Goal: Understand process/instructions: Learn how to perform a task or action

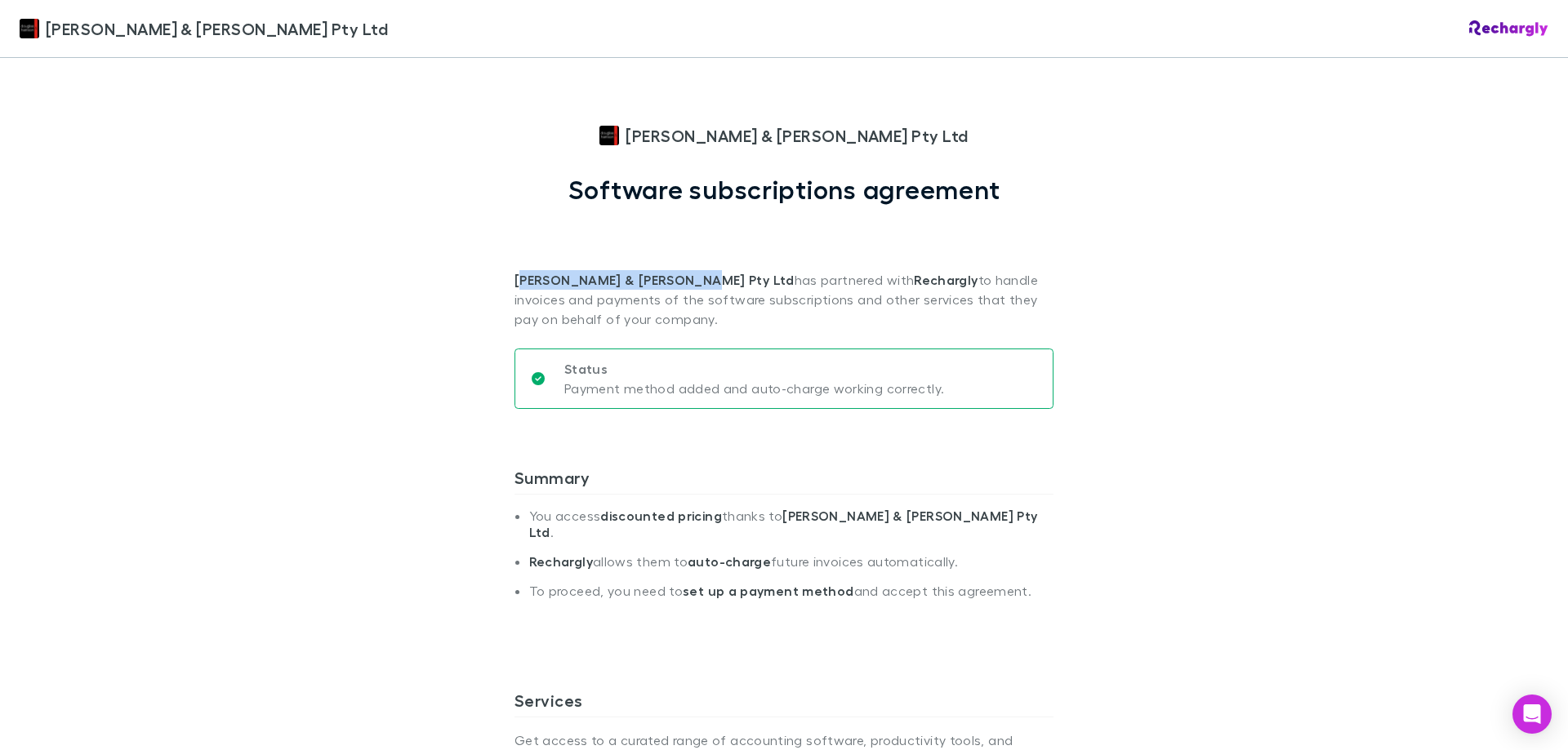
drag, startPoint x: 671, startPoint y: 275, endPoint x: 516, endPoint y: 279, distance: 155.1
click at [516, 279] on strong "[PERSON_NAME] & [PERSON_NAME] Pty Ltd" at bounding box center [655, 280] width 280 height 16
click at [589, 244] on p "[PERSON_NAME] & [PERSON_NAME] Pty Ltd has partnered with Rechargly to handle in…" at bounding box center [784, 266] width 538 height 124
drag, startPoint x: 628, startPoint y: 278, endPoint x: 508, endPoint y: 284, distance: 120.1
click at [515, 283] on strong "[PERSON_NAME] & [PERSON_NAME] Pty Ltd" at bounding box center [655, 280] width 280 height 16
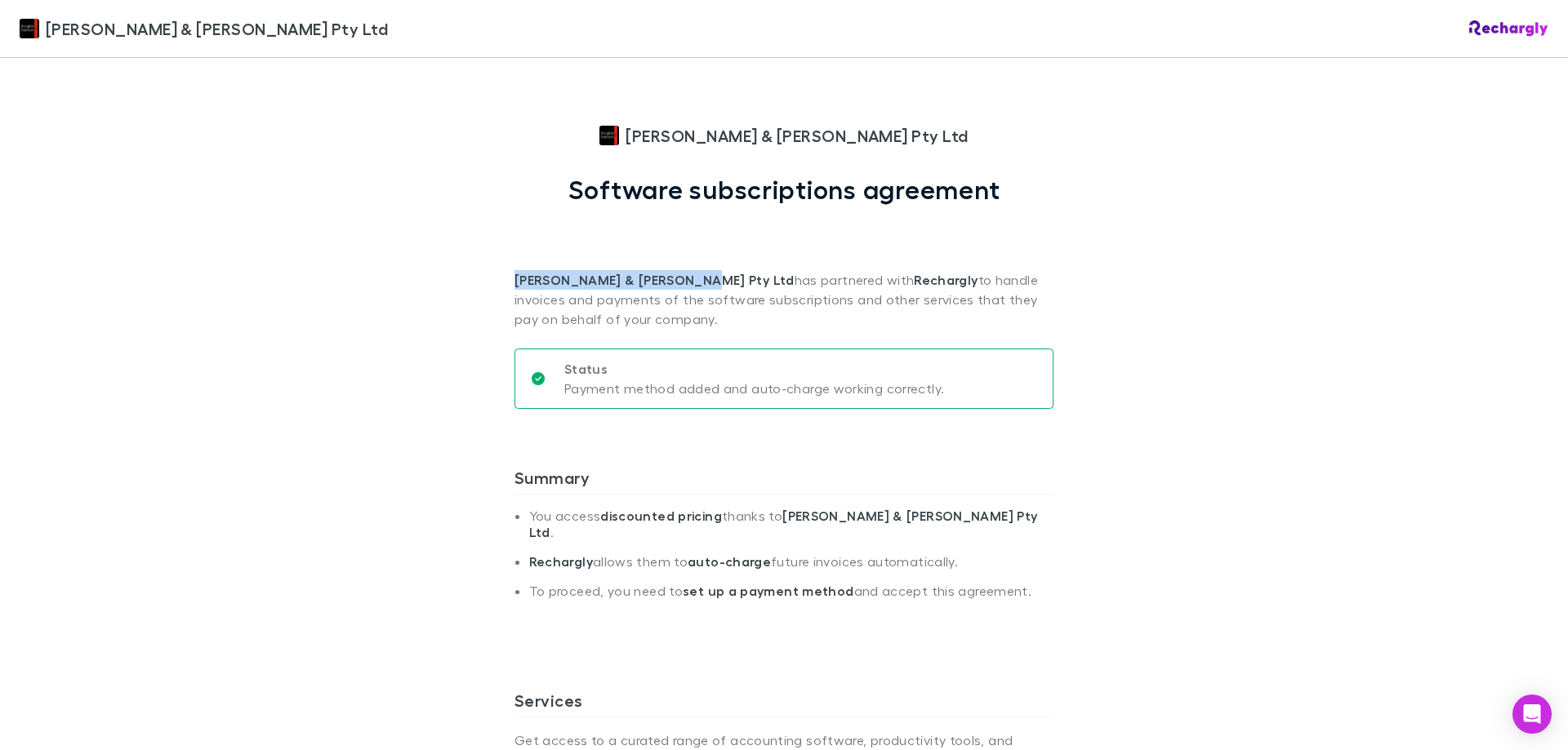
drag, startPoint x: 675, startPoint y: 282, endPoint x: 507, endPoint y: 277, distance: 168.1
copy strong "[PERSON_NAME] & [PERSON_NAME] Pty Ltd"
click at [475, 248] on div "[PERSON_NAME] & [PERSON_NAME] Pty Ltd [PERSON_NAME] & [PERSON_NAME] Pty Ltd Sof…" at bounding box center [784, 375] width 1568 height 750
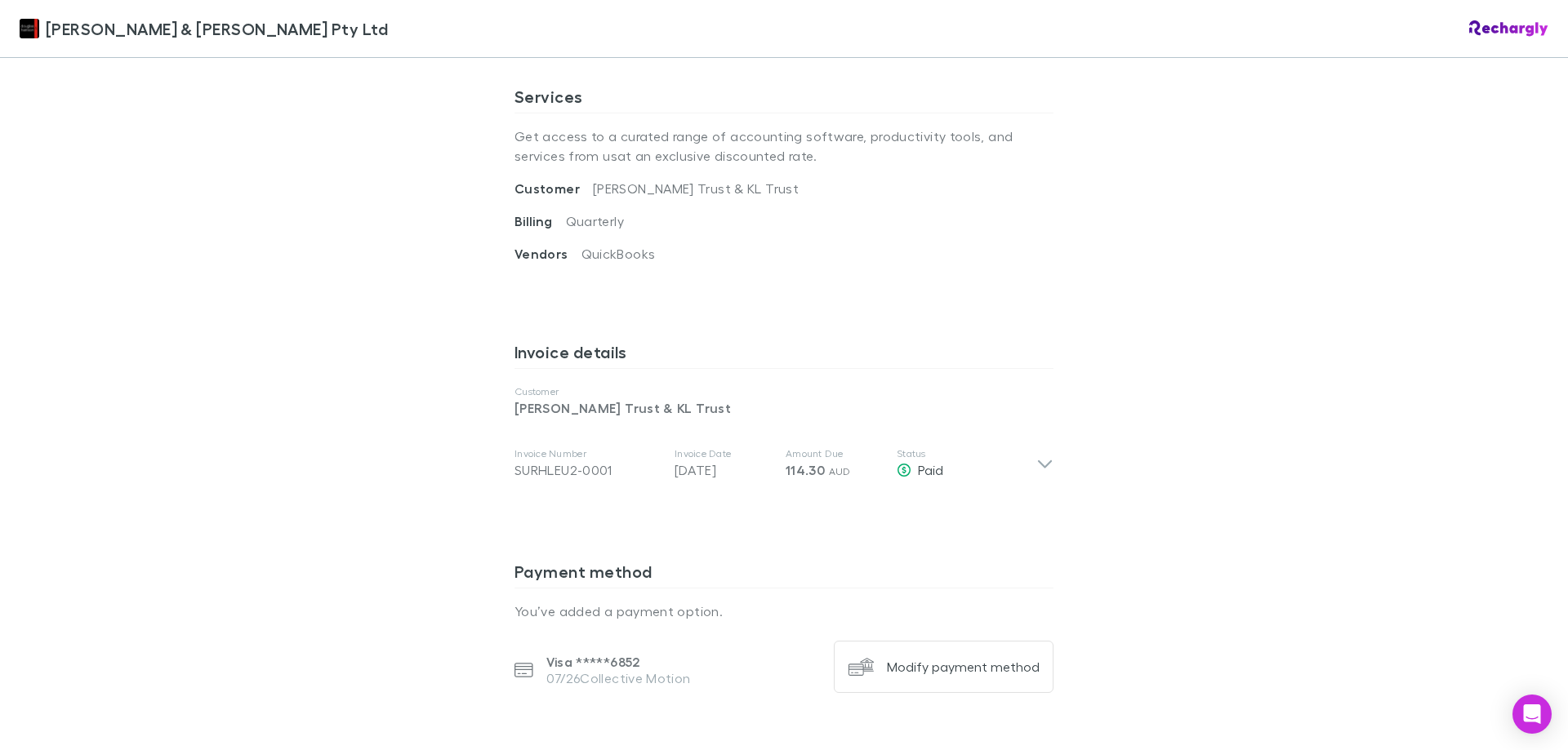
scroll to position [849, 0]
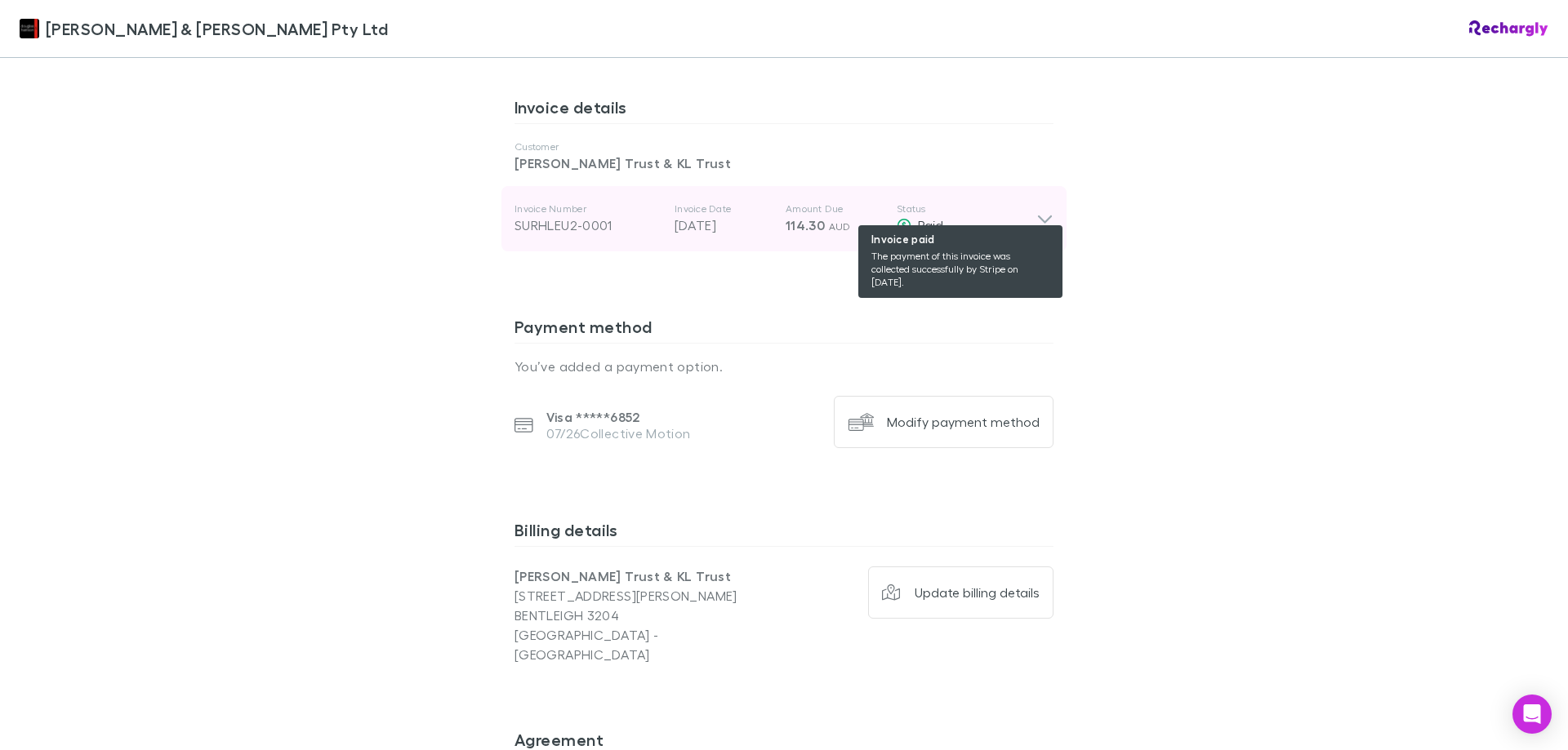
click at [998, 215] on div "Paid" at bounding box center [967, 225] width 140 height 20
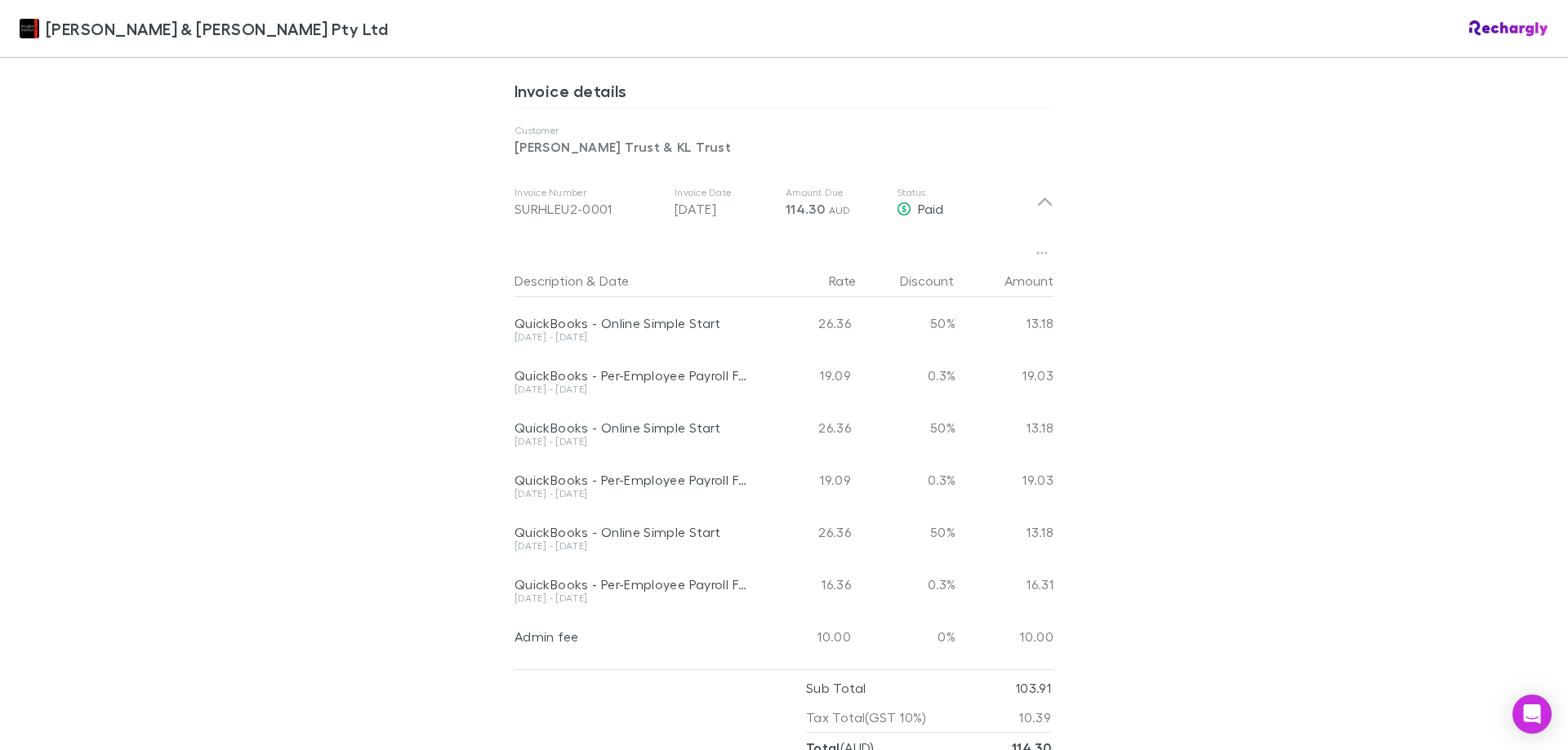
scroll to position [870, 0]
click at [248, 237] on div "[PERSON_NAME] & [PERSON_NAME] Pty Ltd [PERSON_NAME] & [PERSON_NAME] Pty Ltd Sof…" at bounding box center [784, 375] width 1568 height 750
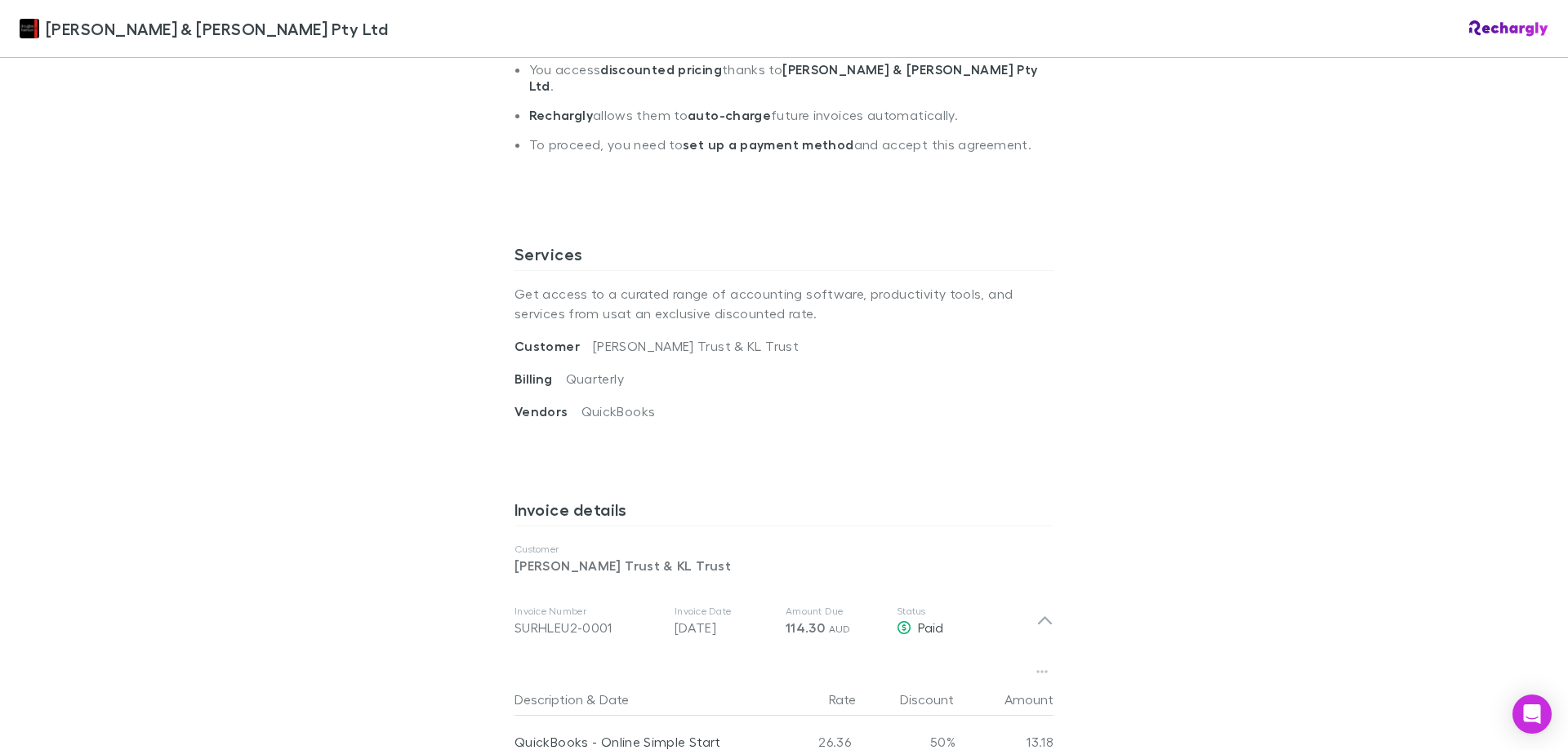
scroll to position [299, 0]
